Goal: Information Seeking & Learning: Learn about a topic

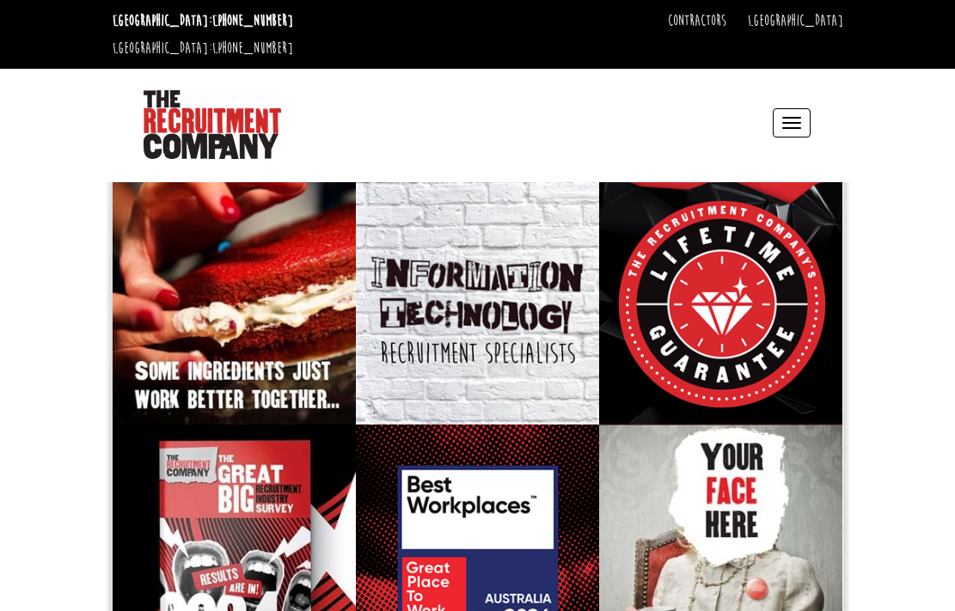
click at [791, 108] on button "Toggle navigation" at bounding box center [792, 122] width 38 height 29
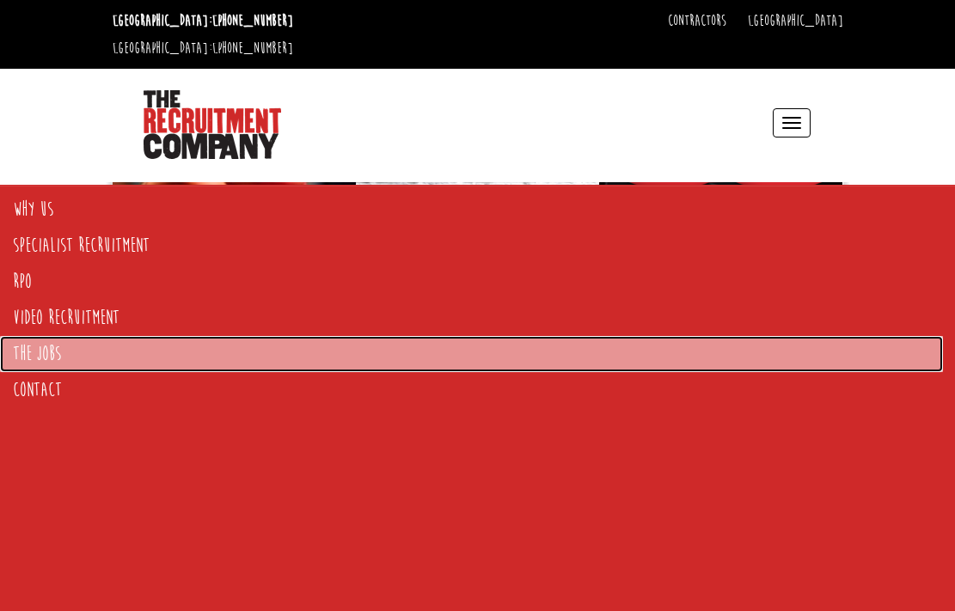
click at [47, 357] on link "The Jobs" at bounding box center [471, 354] width 943 height 36
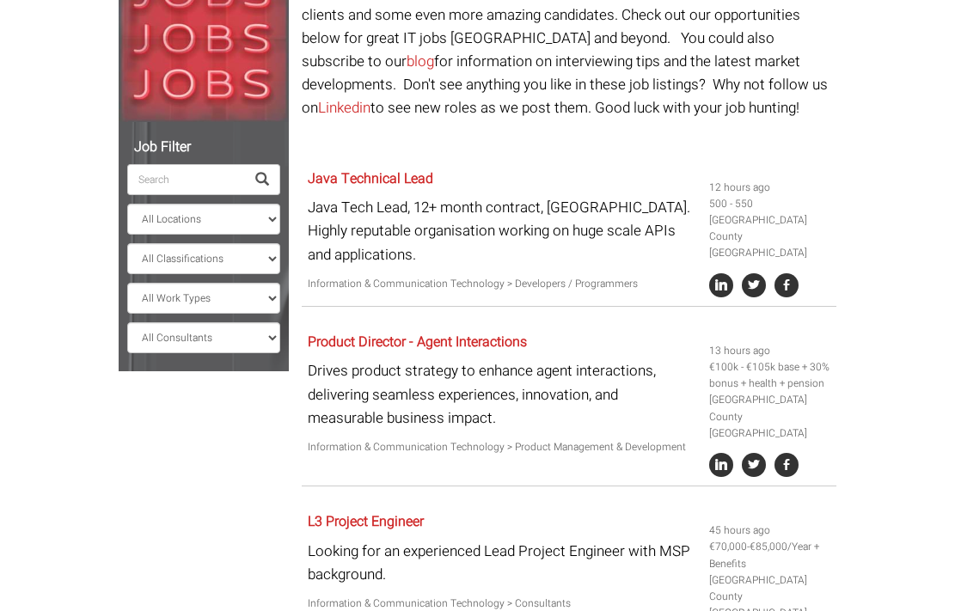
scroll to position [274, 0]
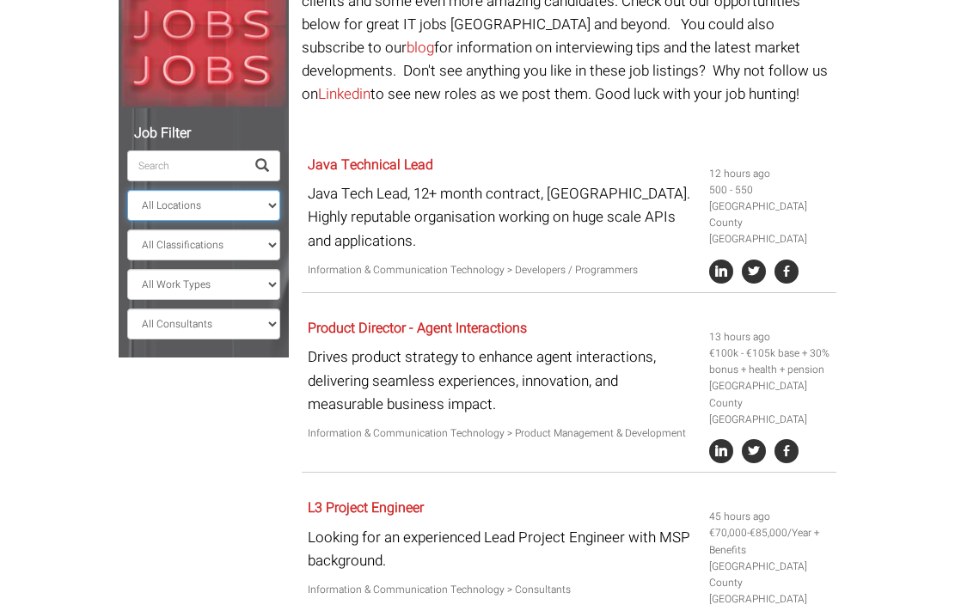
click at [261, 190] on select "All Locations [GEOGRAPHIC_DATA] [GEOGRAPHIC_DATA] [GEOGRAPHIC_DATA] [GEOGRAPHIC…" at bounding box center [203, 205] width 153 height 31
select select "[GEOGRAPHIC_DATA]"
click at [127, 190] on select "All Locations [GEOGRAPHIC_DATA] [GEOGRAPHIC_DATA] [GEOGRAPHIC_DATA] [GEOGRAPHIC…" at bounding box center [203, 205] width 153 height 31
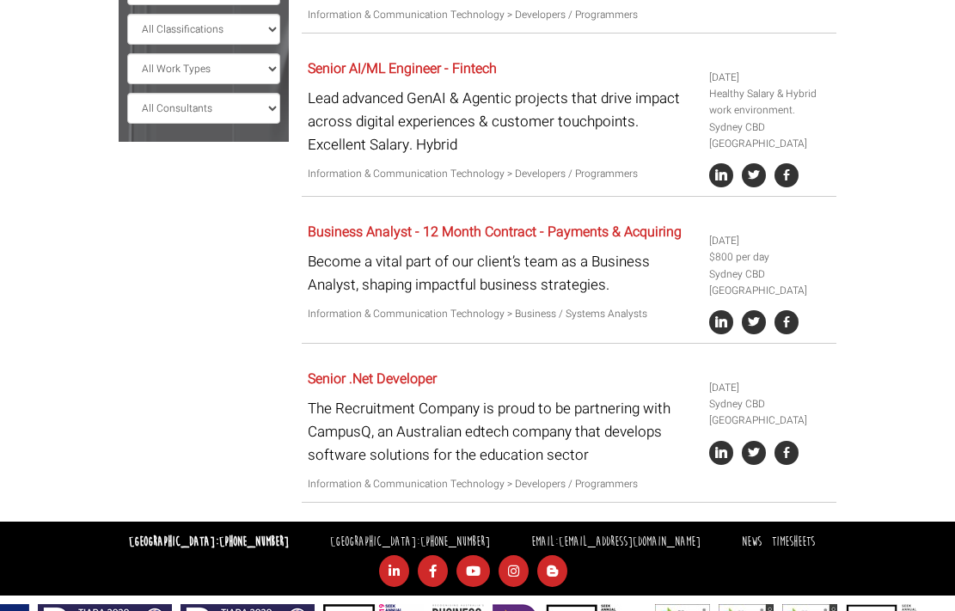
scroll to position [540, 0]
